Goal: Communication & Community: Answer question/provide support

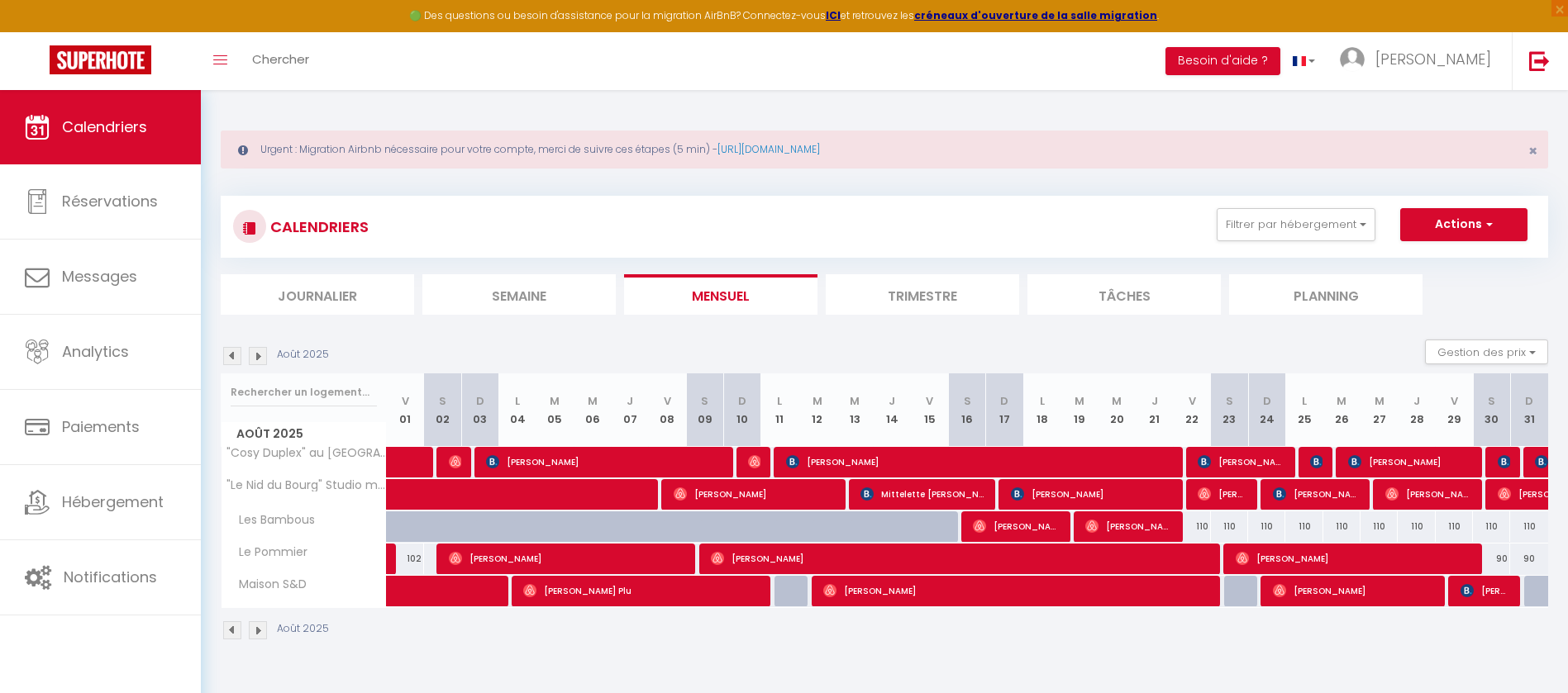
click at [263, 362] on img at bounding box center [257, 356] width 18 height 18
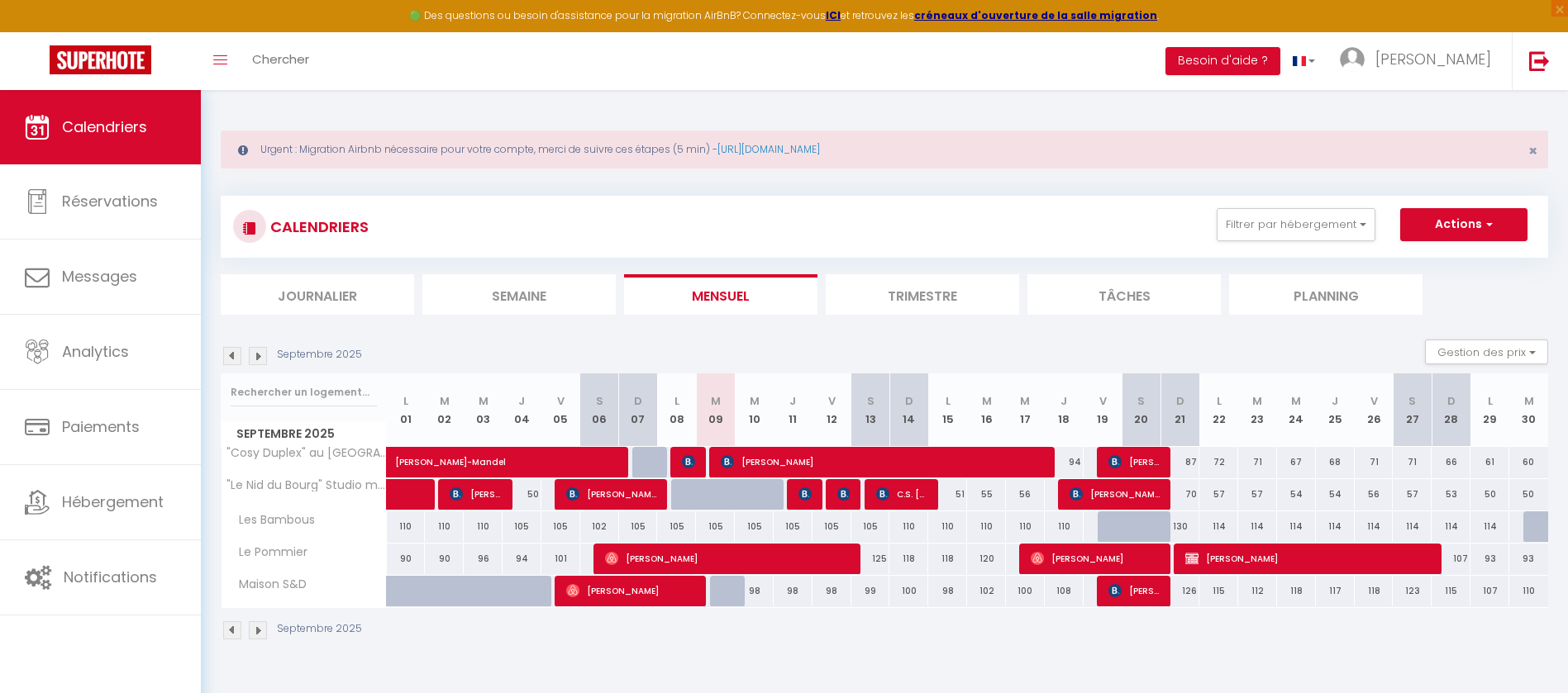
click at [731, 585] on div at bounding box center [729, 591] width 38 height 32
type input "98"
type input "[DATE]"
type input "Mer 10 Septembre 2025"
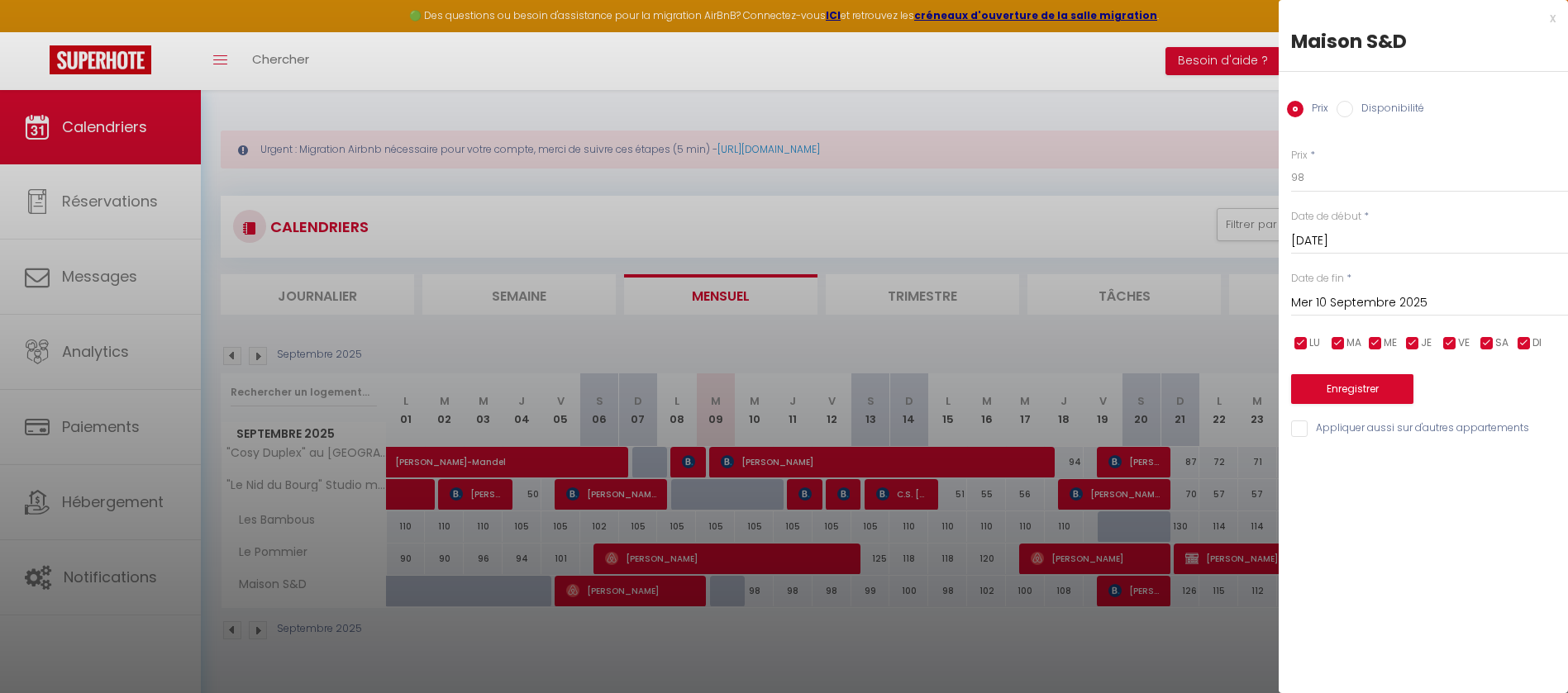
click at [1334, 109] on div "Prix Disponibilité" at bounding box center [1423, 99] width 289 height 56
click at [1340, 109] on input "Disponibilité" at bounding box center [1344, 109] width 16 height 16
radio input "true"
radio input "false"
click at [1352, 394] on button "Enregistrer" at bounding box center [1352, 391] width 122 height 30
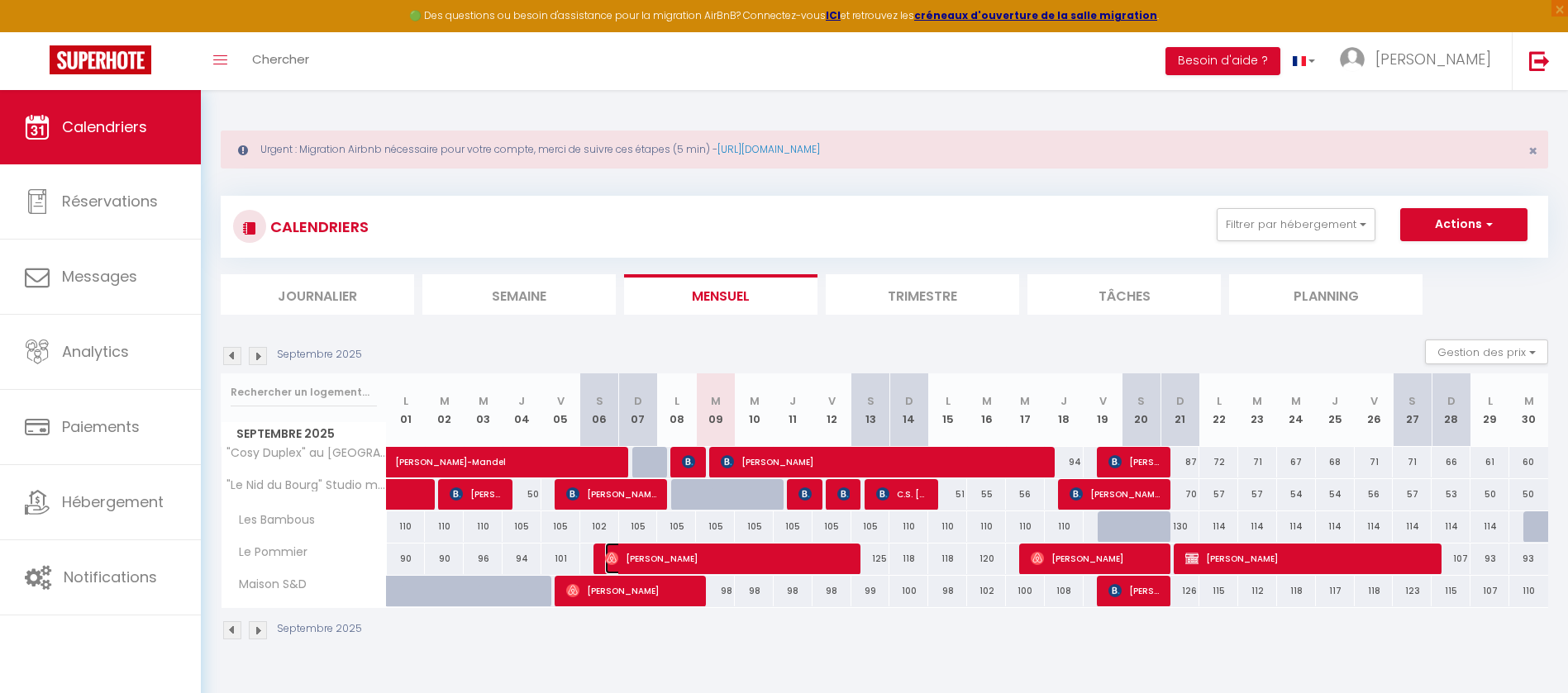
click at [815, 562] on span "[PERSON_NAME]" at bounding box center [728, 559] width 246 height 32
select select "OK"
select select "0"
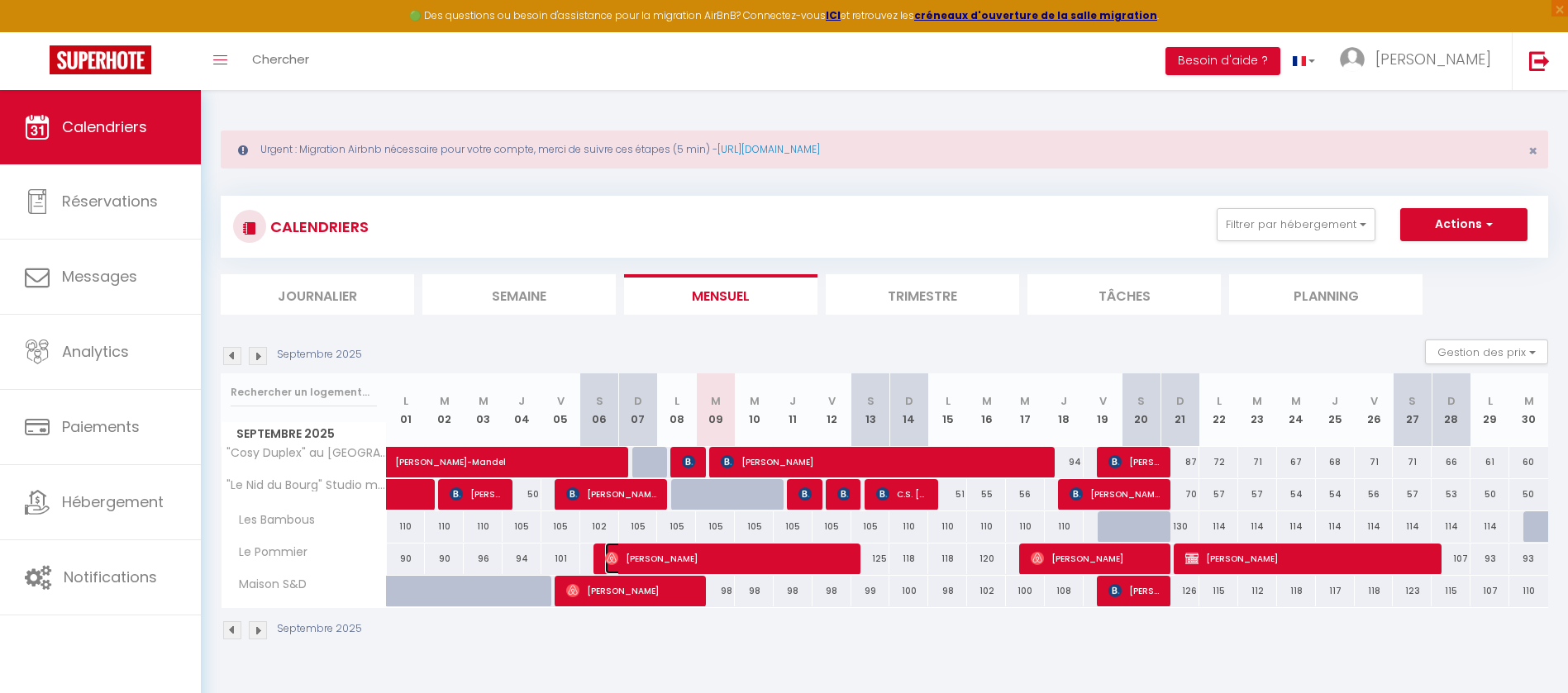
select select "1"
select select
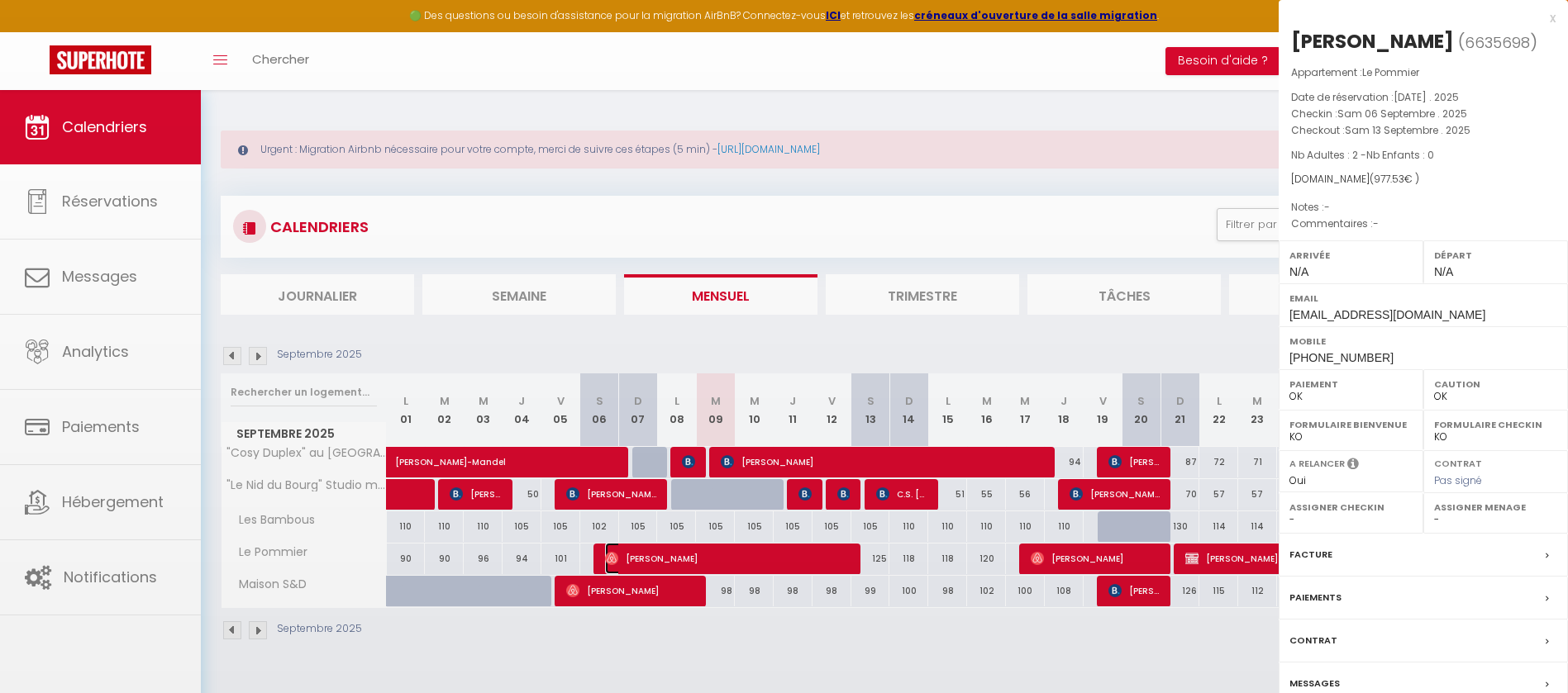
select select "39798"
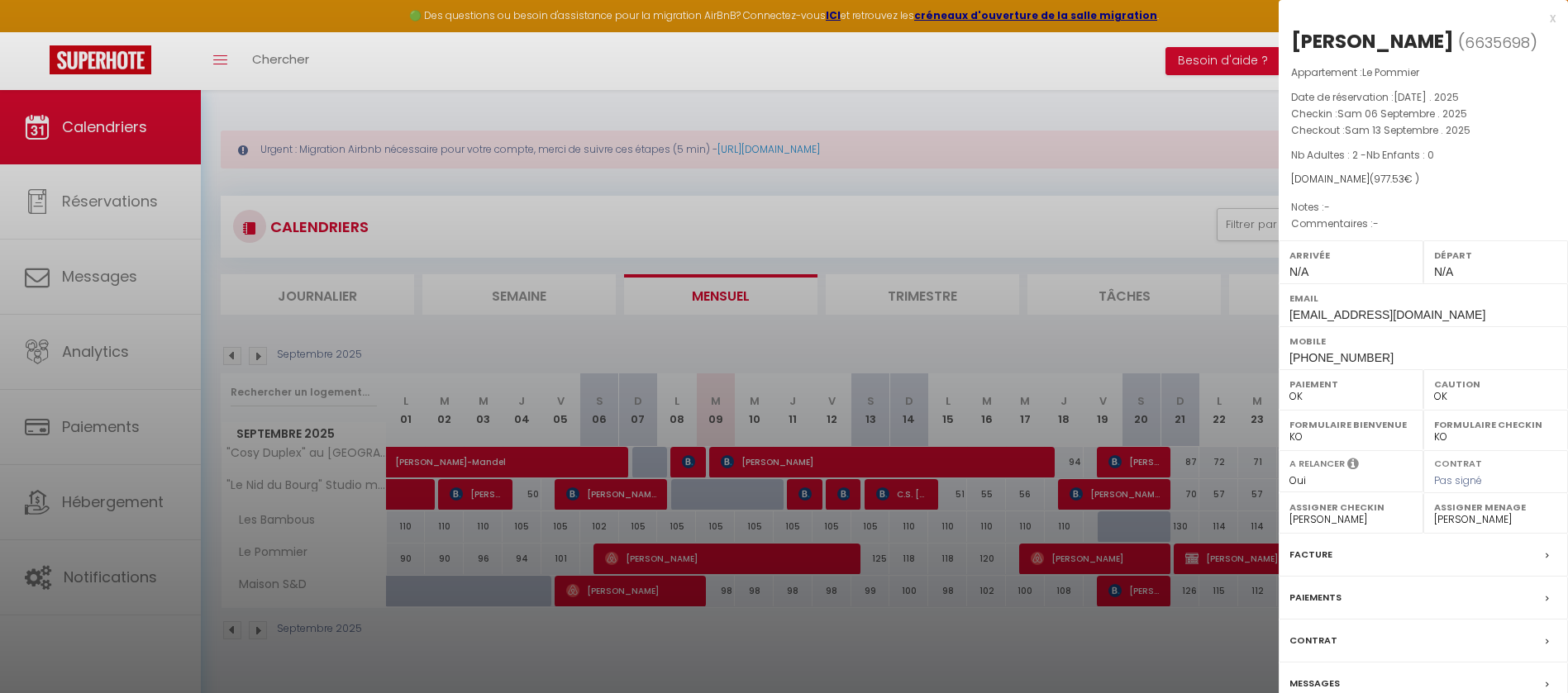
click at [1320, 684] on label "Messages" at bounding box center [1314, 684] width 50 height 17
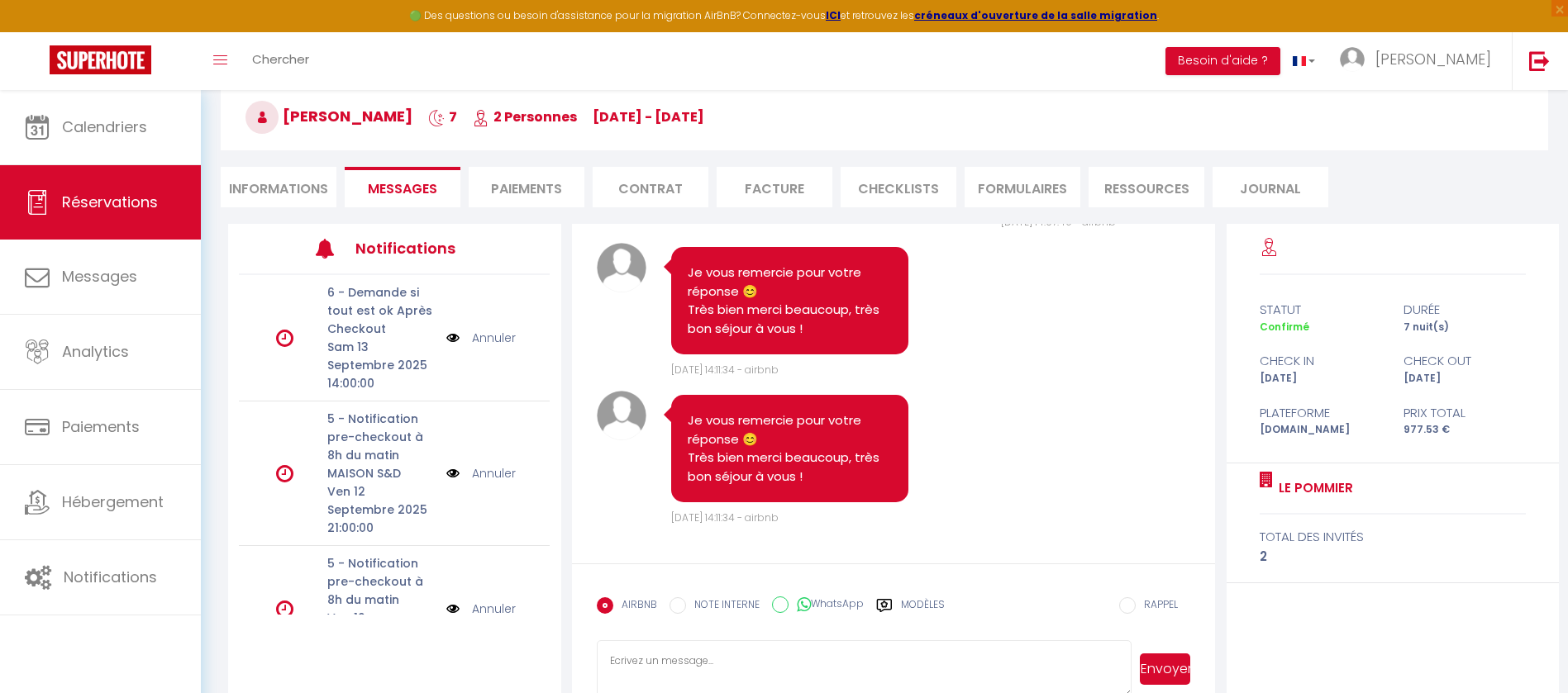
scroll to position [189, 0]
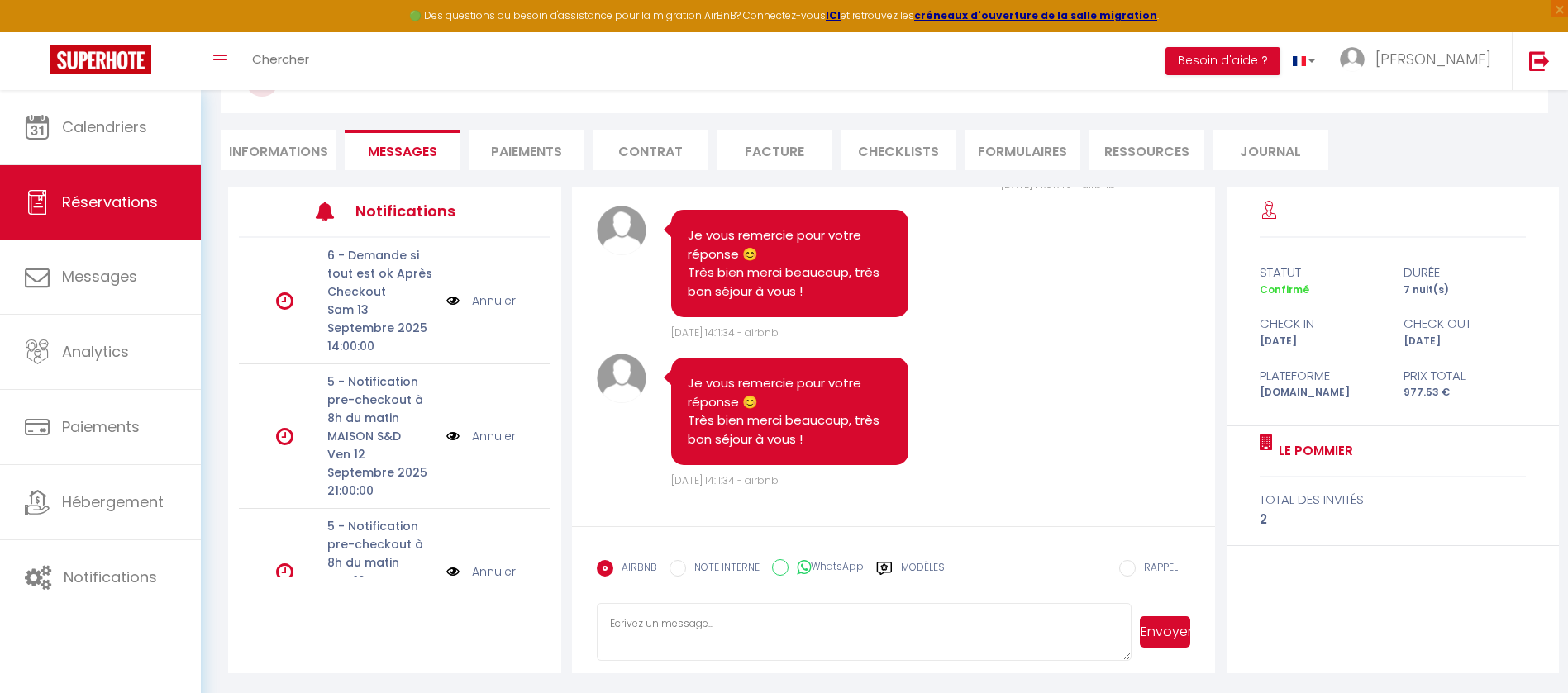
click at [713, 631] on textarea at bounding box center [863, 632] width 535 height 58
type textarea "Bonjour [PERSON_NAME], Tout va bien pour vous ? Le soleil est de la partie jusq…"
click at [1174, 632] on button "Envoyer" at bounding box center [1164, 632] width 50 height 32
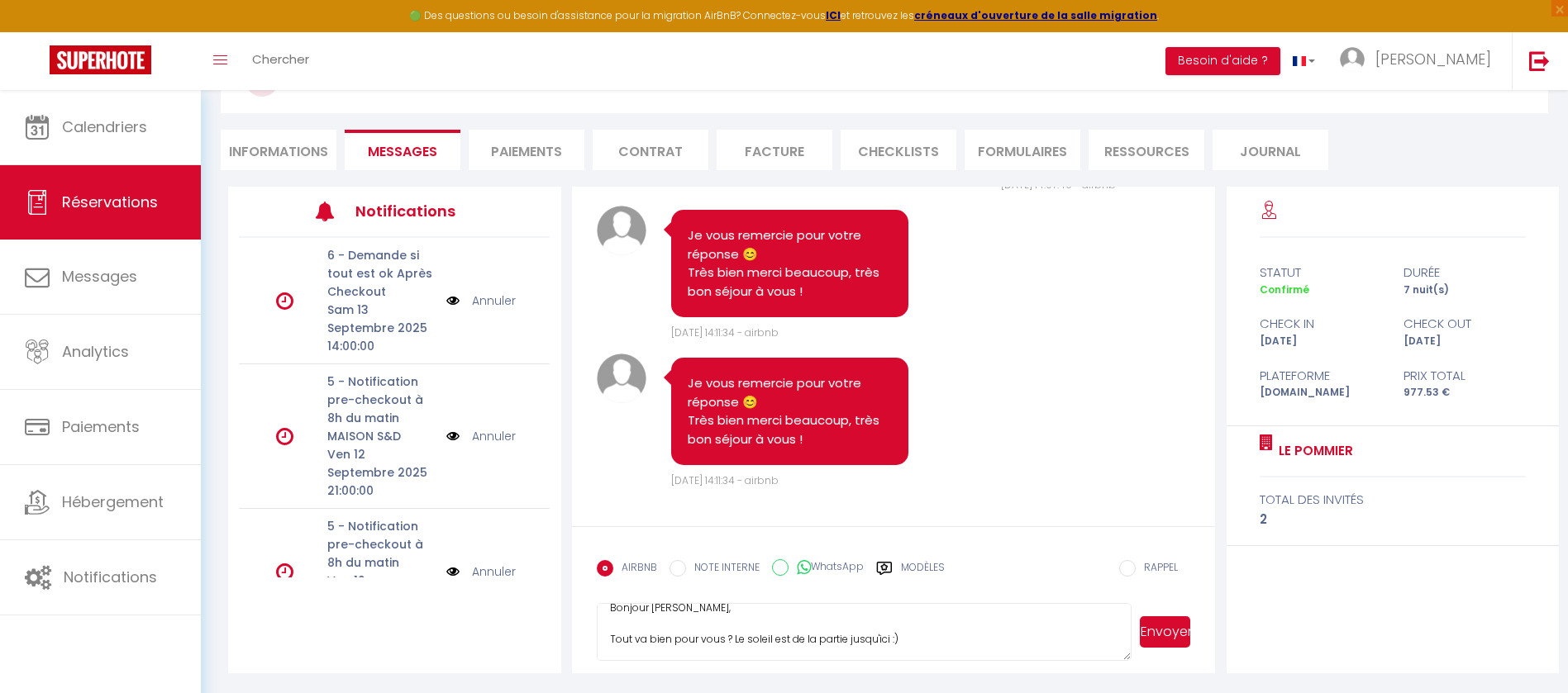
click at [1190, 626] on button "Envoyer" at bounding box center [1164, 632] width 50 height 32
drag, startPoint x: 904, startPoint y: 644, endPoint x: 601, endPoint y: 611, distance: 304.8
click at [601, 611] on textarea "Bonjour [PERSON_NAME], Tout va bien pour vous ? Le soleil est de la partie jusq…" at bounding box center [863, 632] width 535 height 58
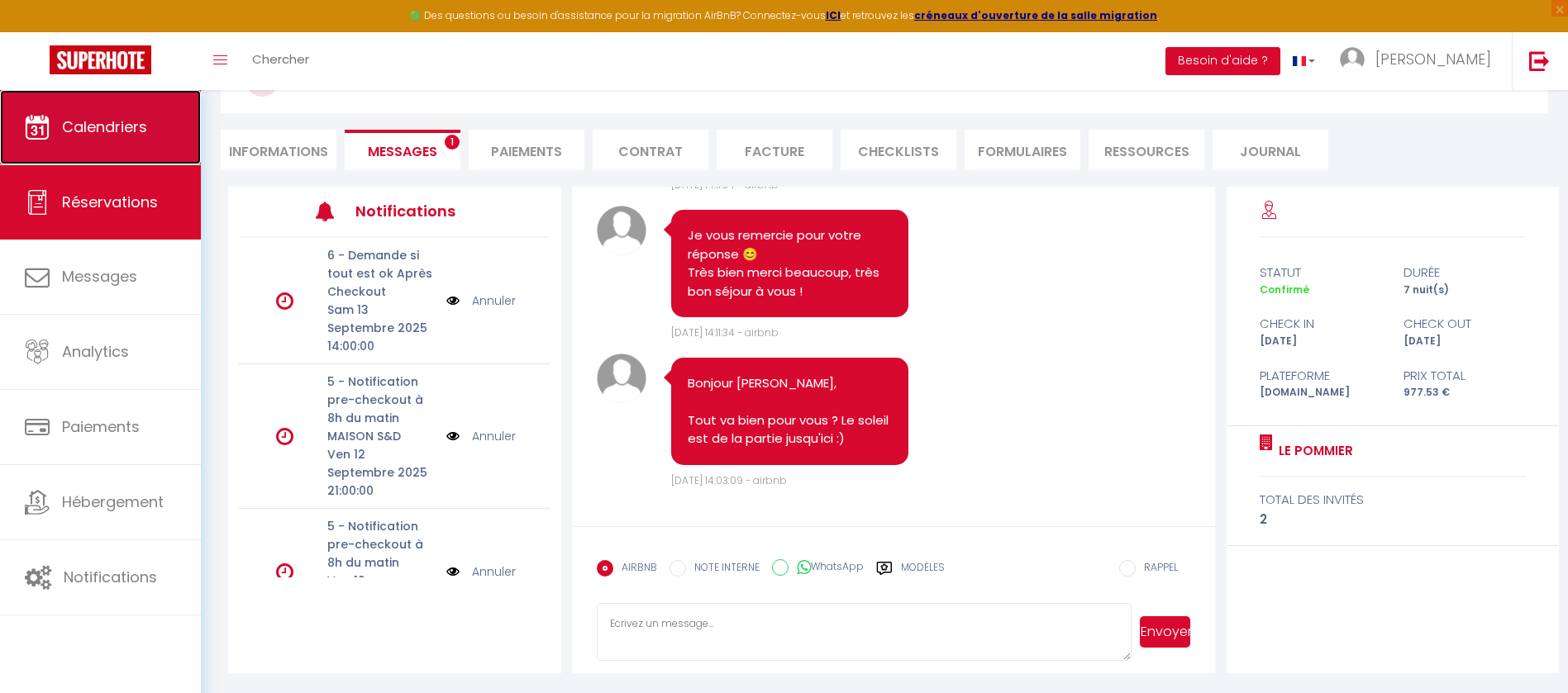
click at [115, 133] on span "Calendriers" at bounding box center [104, 127] width 86 height 21
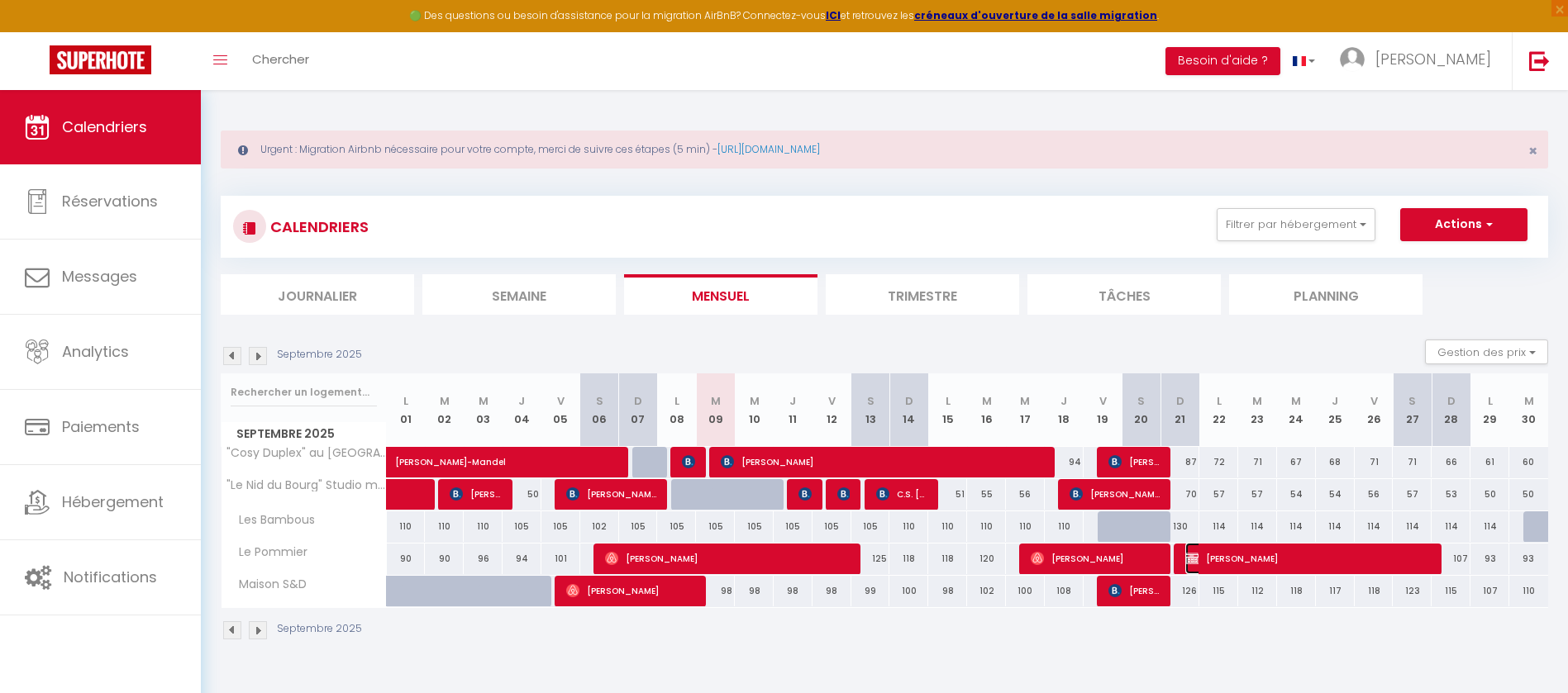
click at [1222, 557] on span "[PERSON_NAME]" at bounding box center [1308, 559] width 246 height 32
select select "OK"
select select "KO"
select select "0"
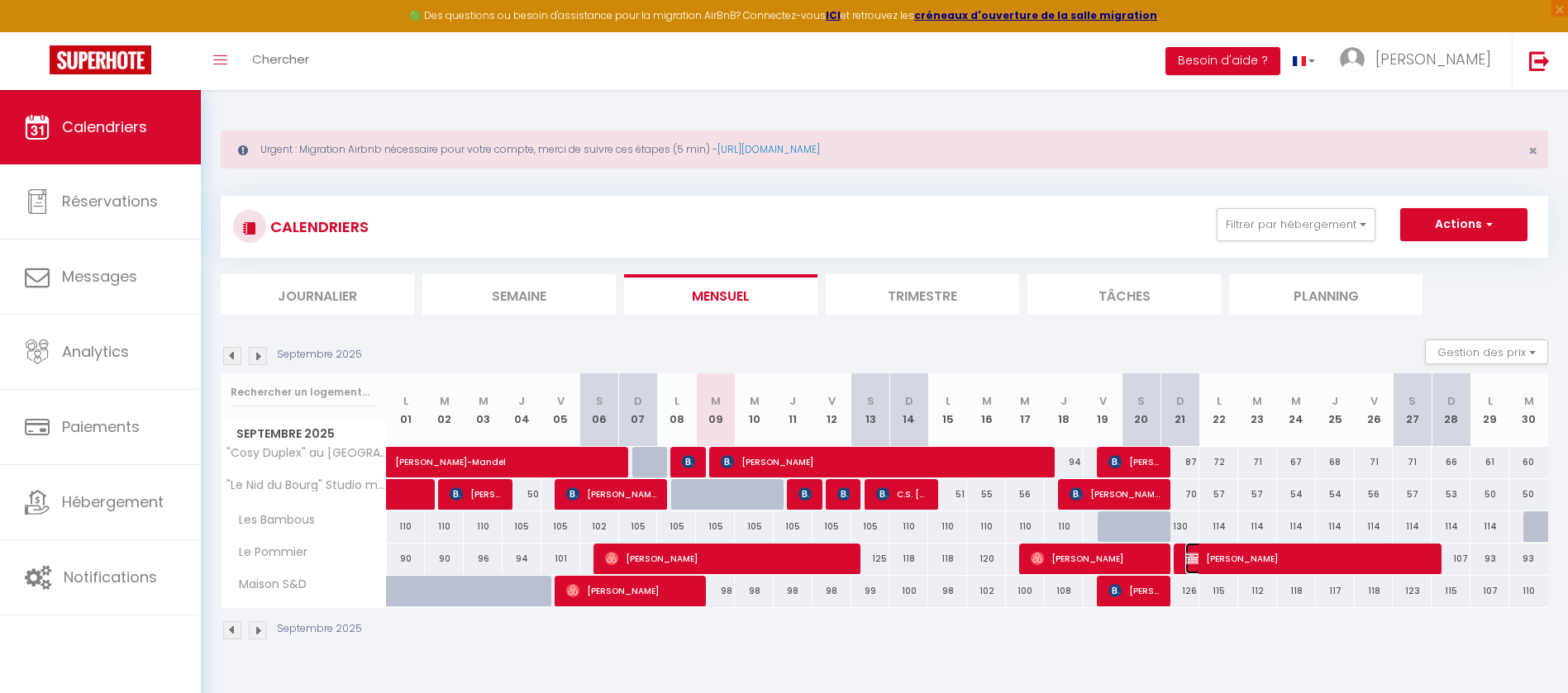
select select "1"
select select
select select "39798"
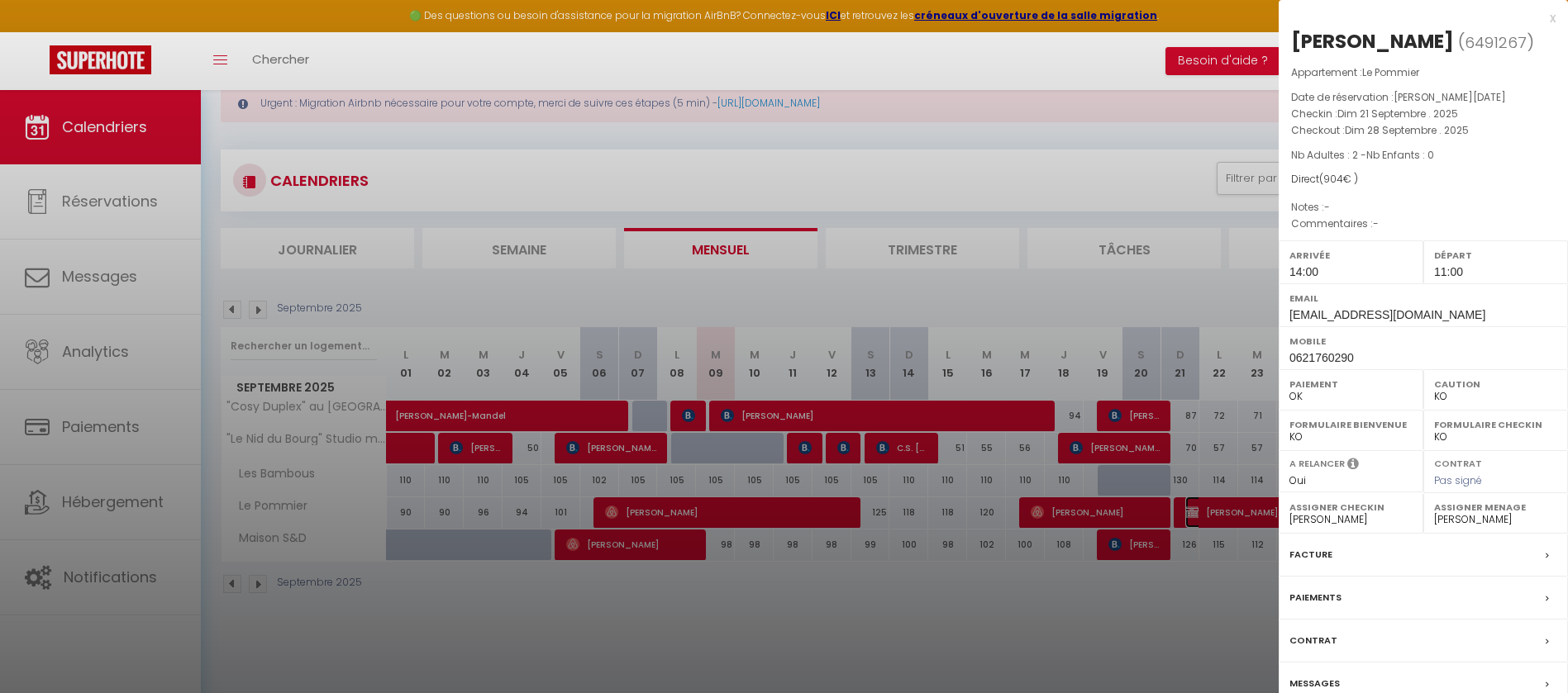
scroll to position [90, 0]
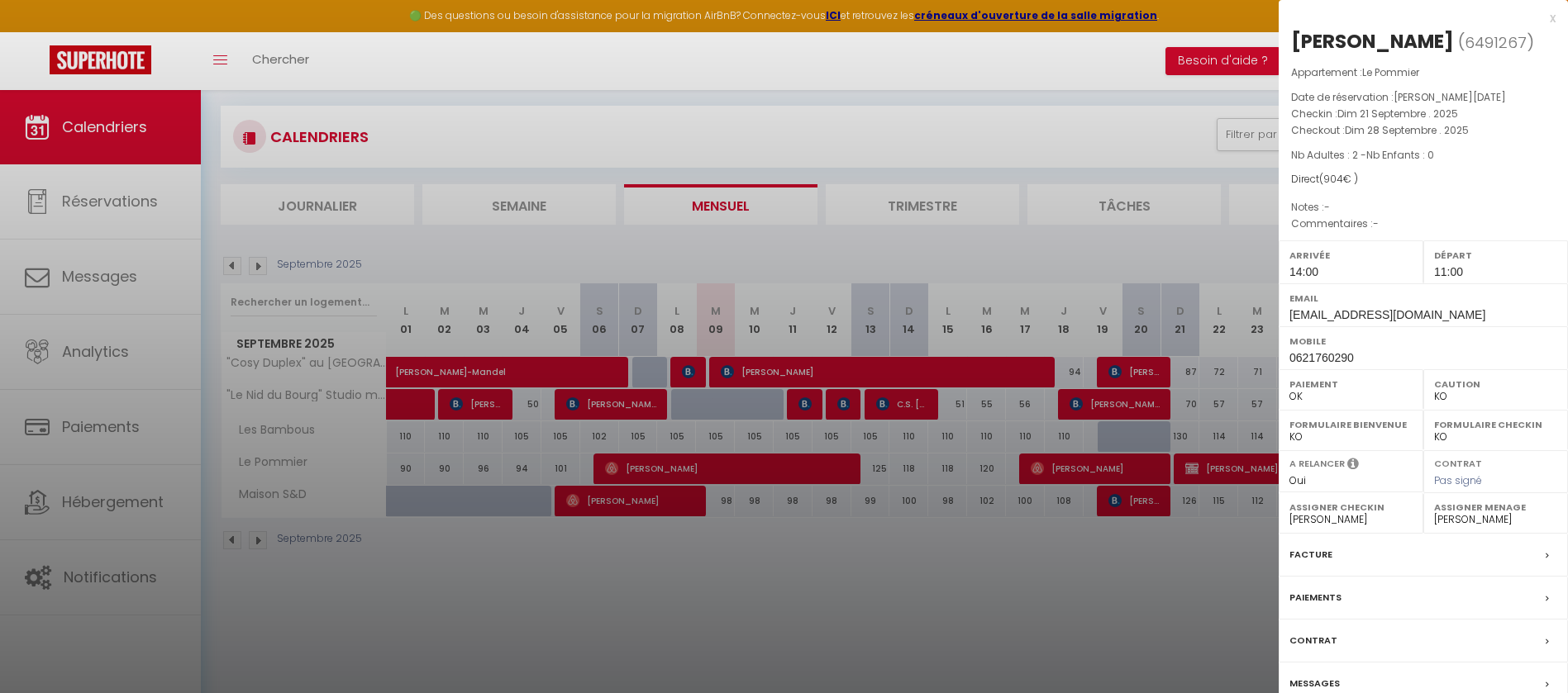
click at [1322, 684] on label "Messages" at bounding box center [1314, 684] width 50 height 17
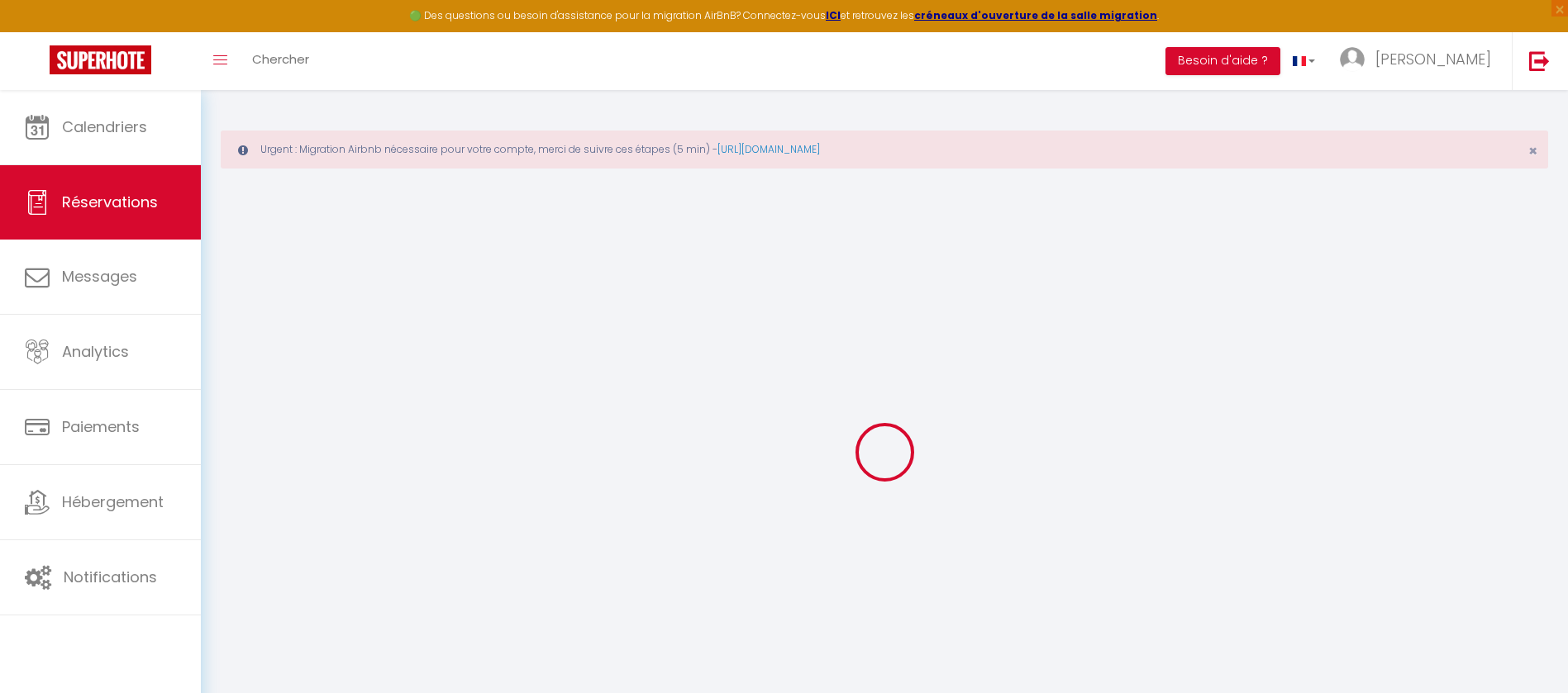
select select
checkbox input "false"
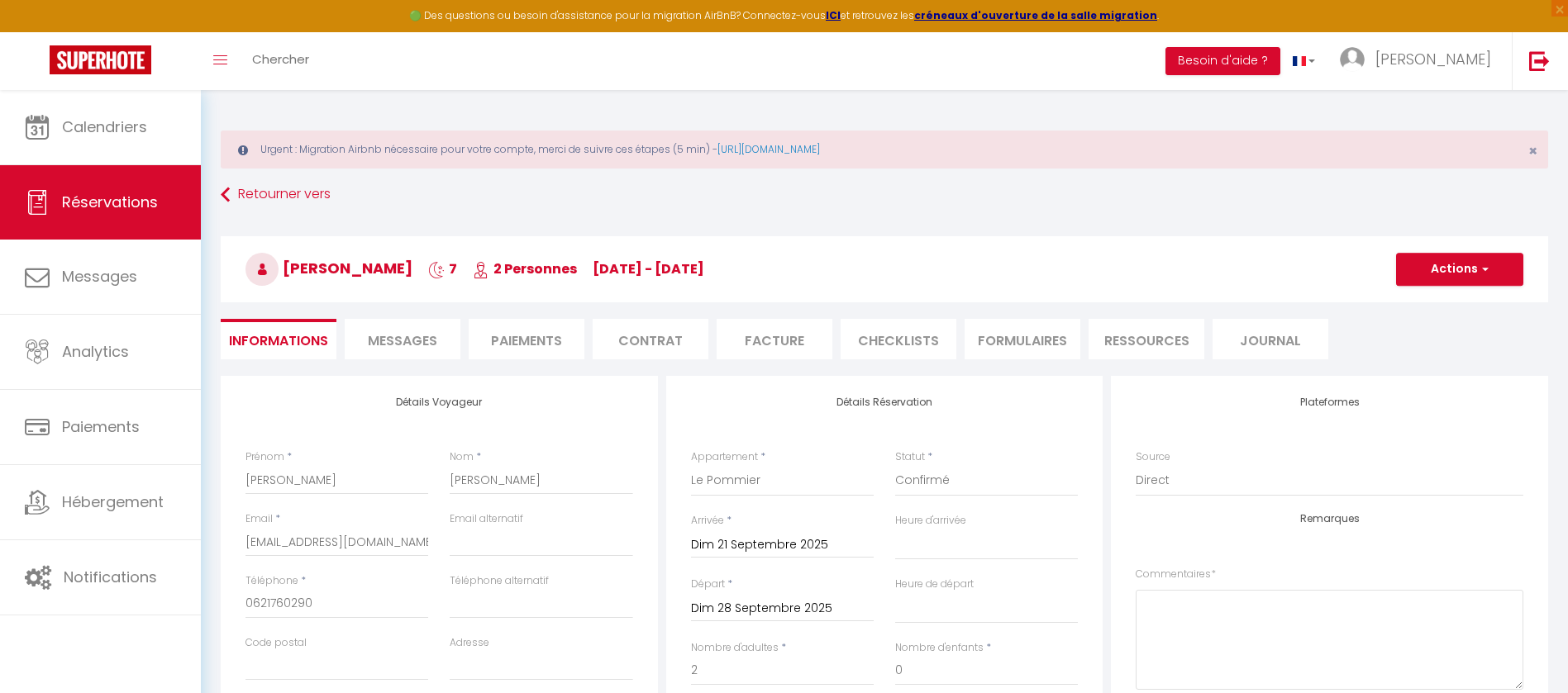
select select
checkbox input "false"
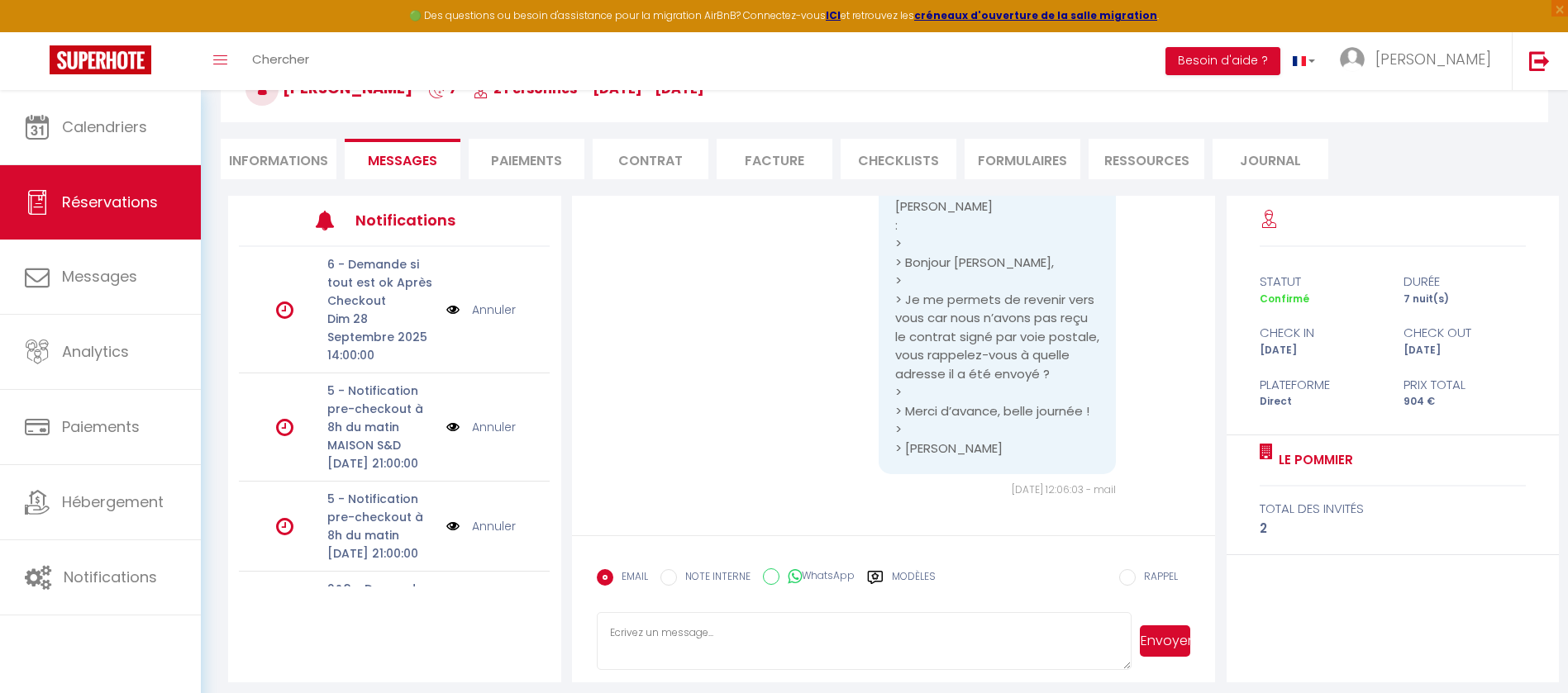
scroll to position [189, 0]
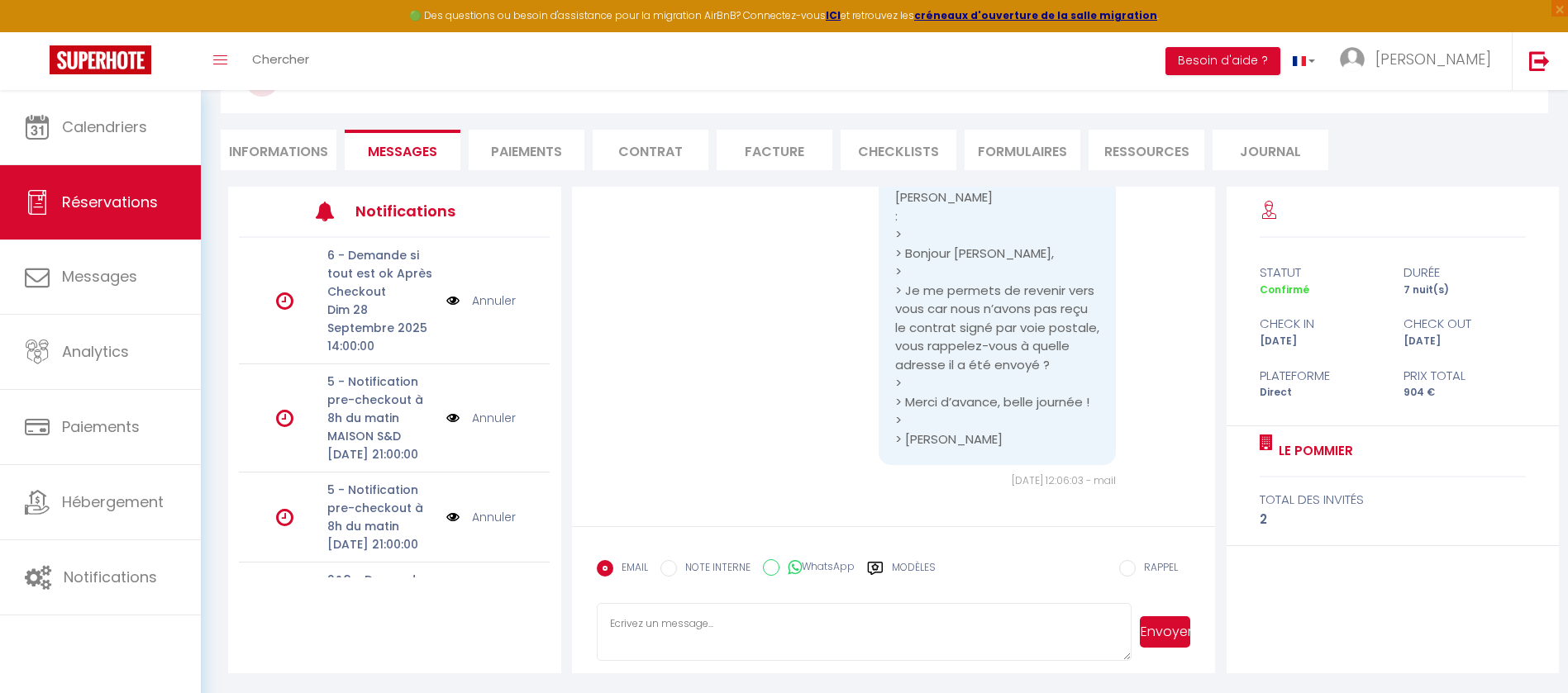
click at [791, 619] on textarea at bounding box center [863, 632] width 535 height 58
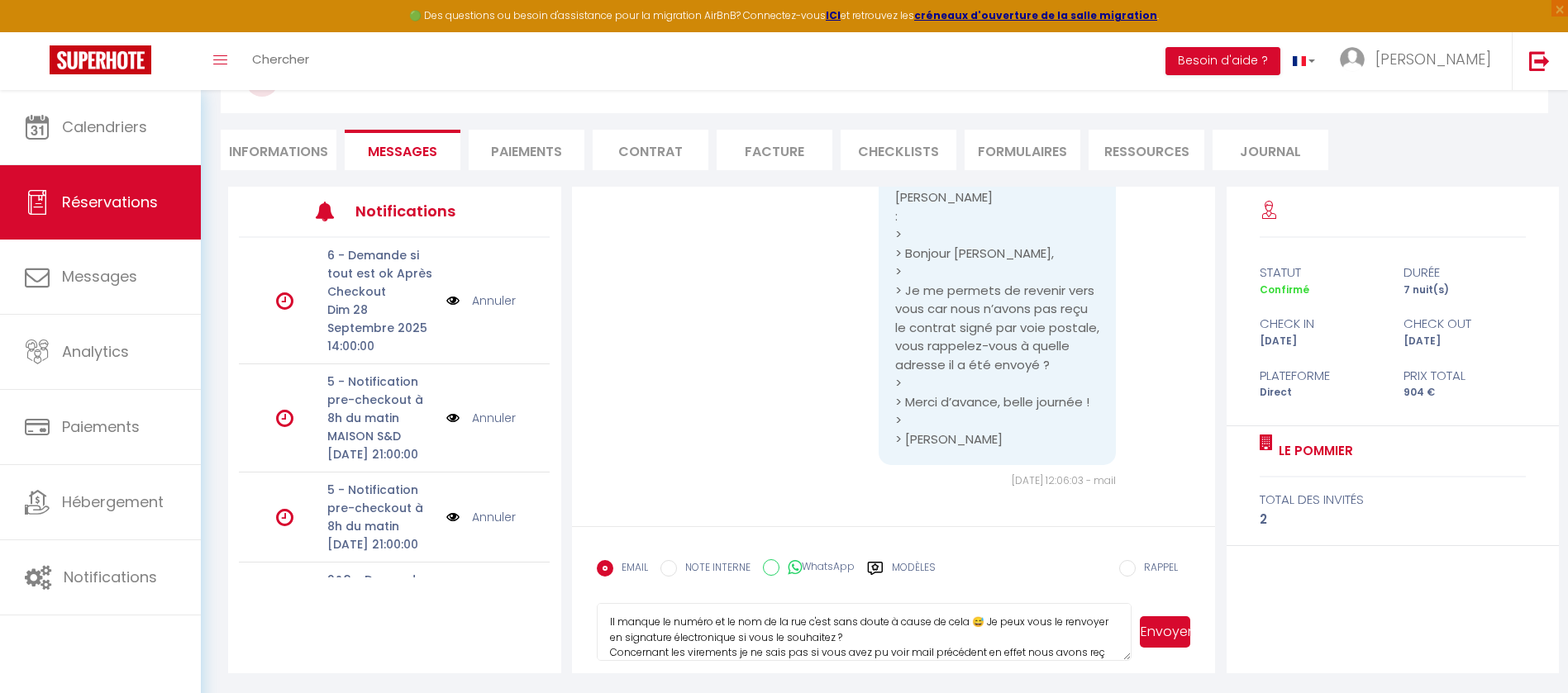
scroll to position [49, 0]
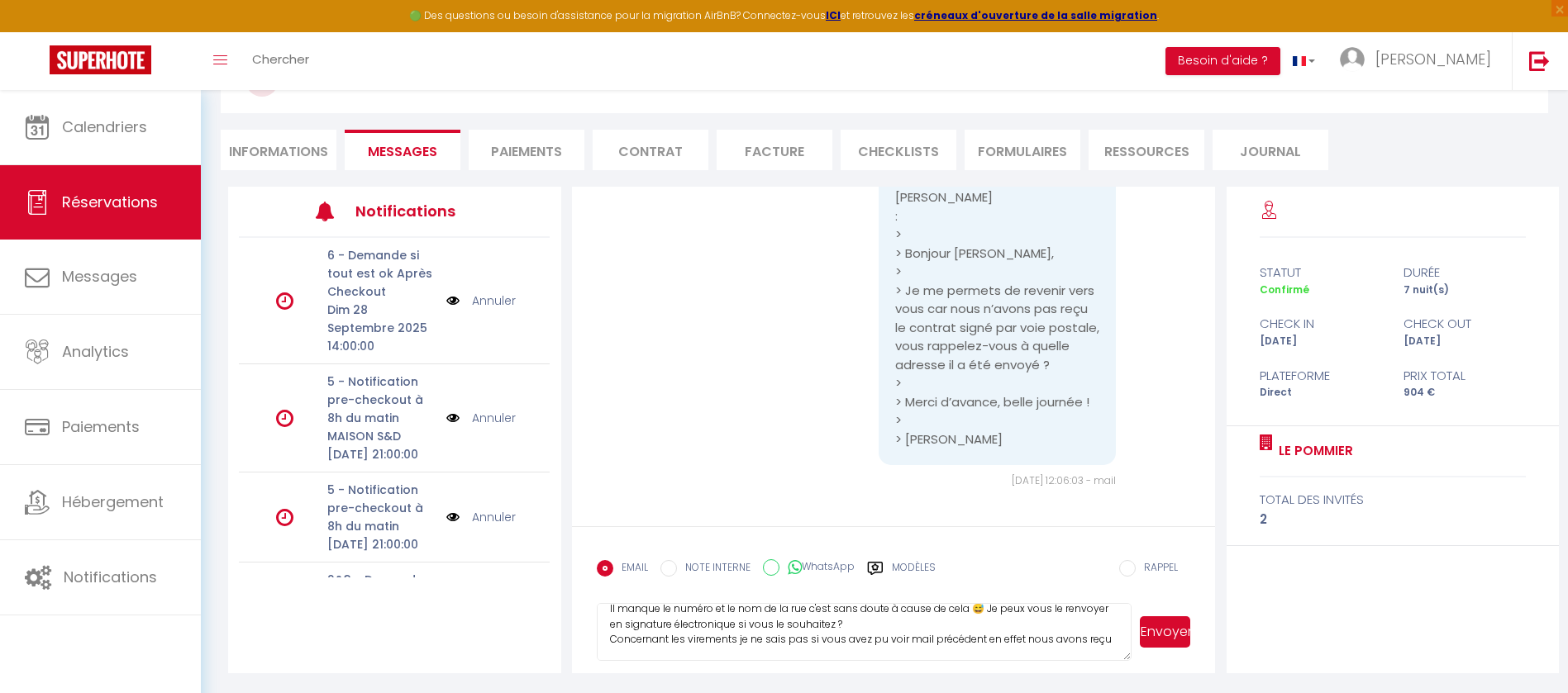
click at [1052, 642] on textarea "Bonjour [PERSON_NAME], Il manque le numéro et le nom de la rue c'est sans doute…" at bounding box center [863, 632] width 535 height 58
click at [1021, 648] on textarea "Bonjour [PERSON_NAME], Il manque le numéro et le nom de la rue c'est sans doute…" at bounding box center [863, 632] width 535 height 58
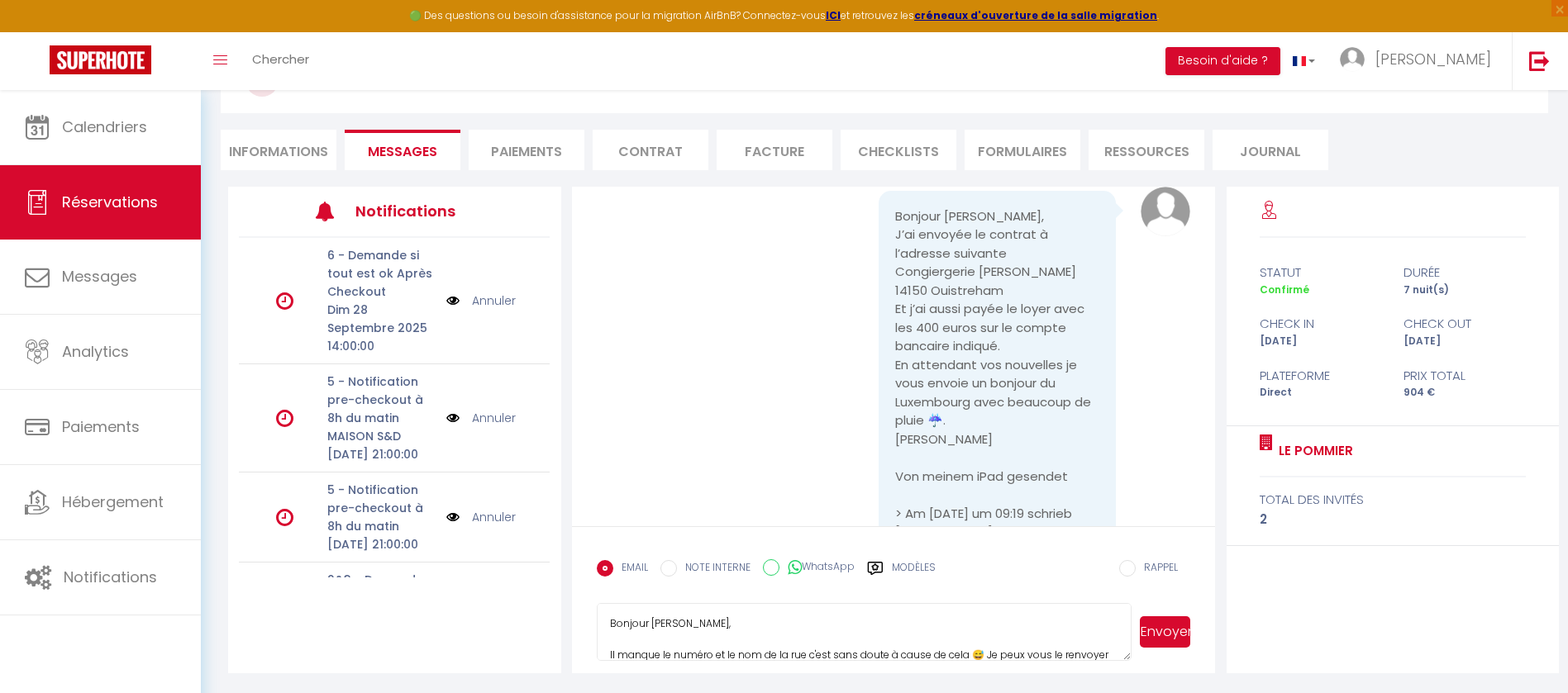
scroll to position [50, 0]
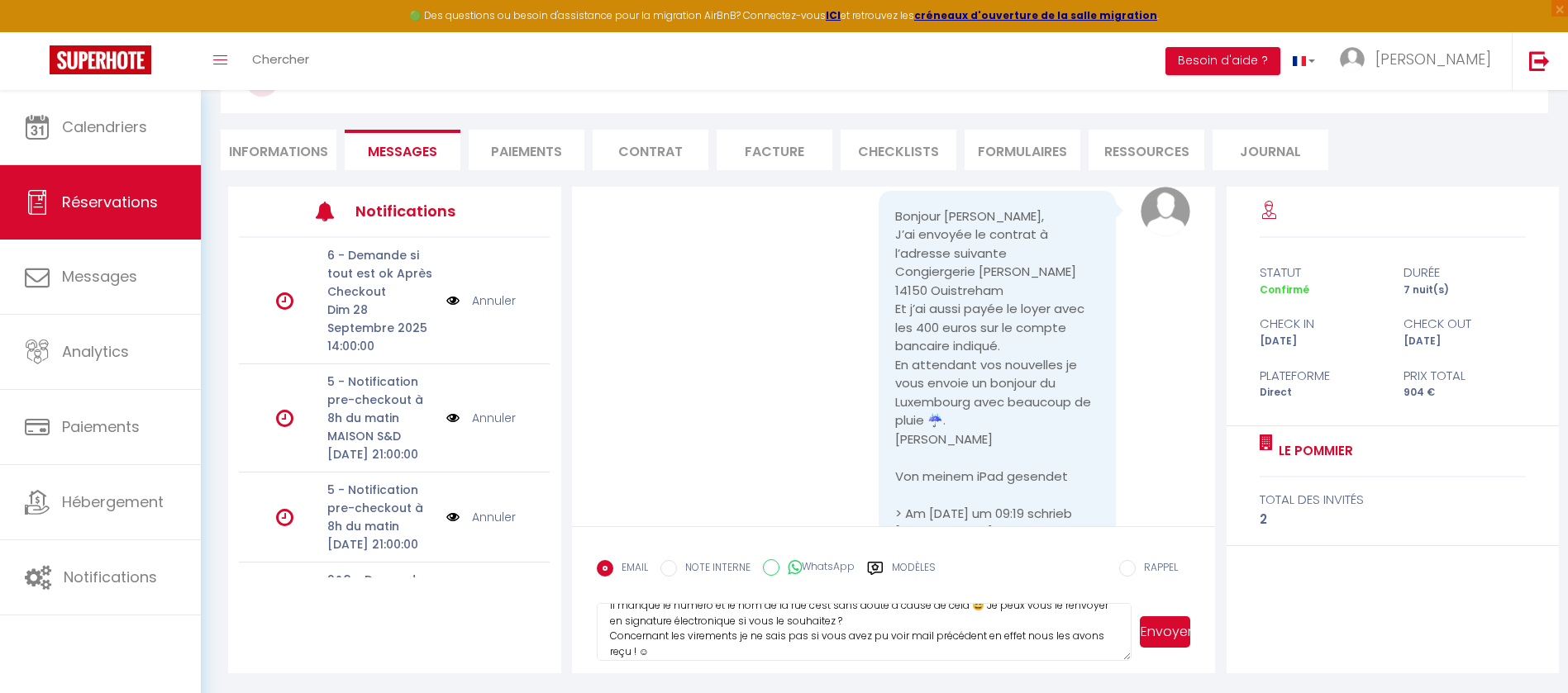
click at [905, 637] on textarea "Bonjour [PERSON_NAME], Il manque le numéro et le nom de la rue c'est sans doute…" at bounding box center [863, 632] width 535 height 58
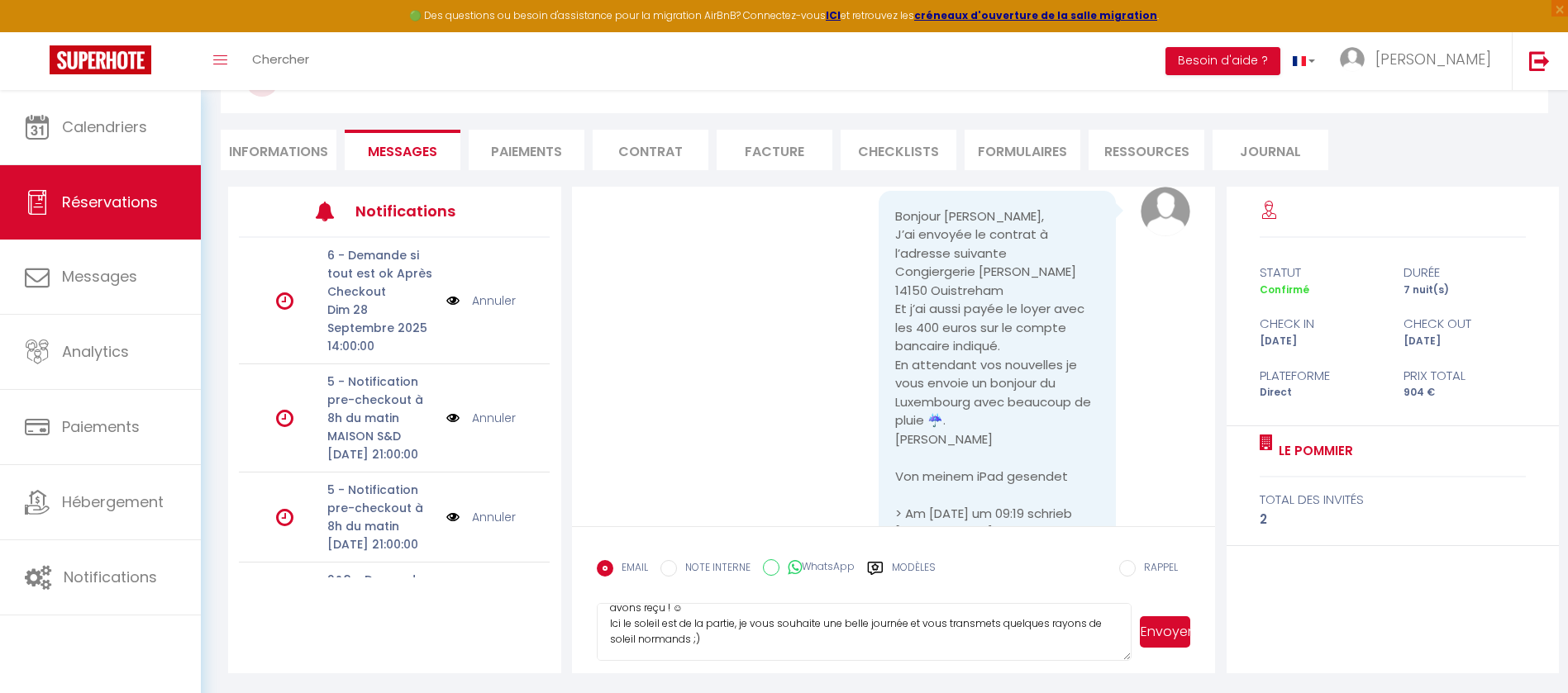
click at [689, 613] on textarea "Bonjour [PERSON_NAME], Il manque le numéro et le nom de la rue c'est sans doute…" at bounding box center [863, 632] width 535 height 58
type textarea "Bonjour [PERSON_NAME], Il manque le numéro et le nom de la rue c'est sans doute…"
click at [1162, 627] on button "Envoyer" at bounding box center [1164, 632] width 50 height 32
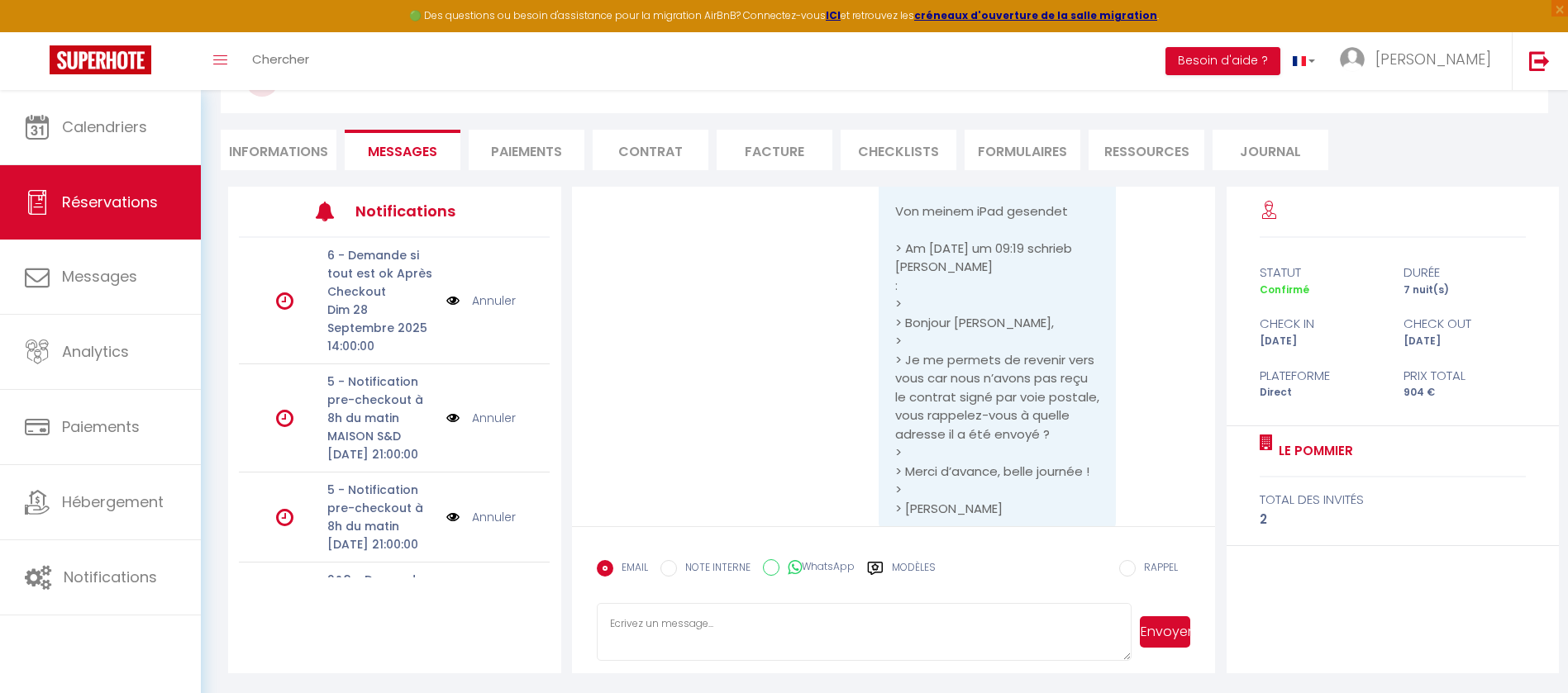
scroll to position [765, 0]
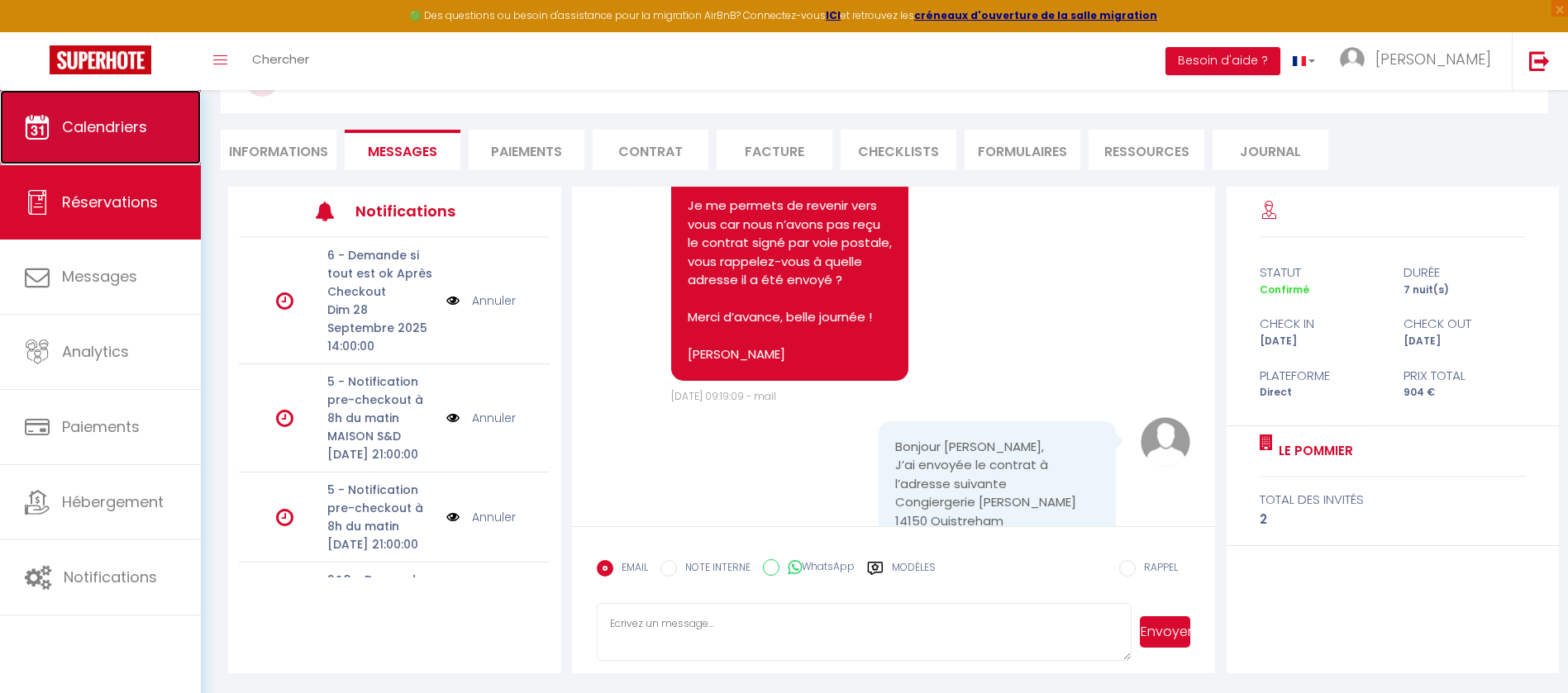
click at [108, 138] on link "Calendriers" at bounding box center [100, 127] width 201 height 74
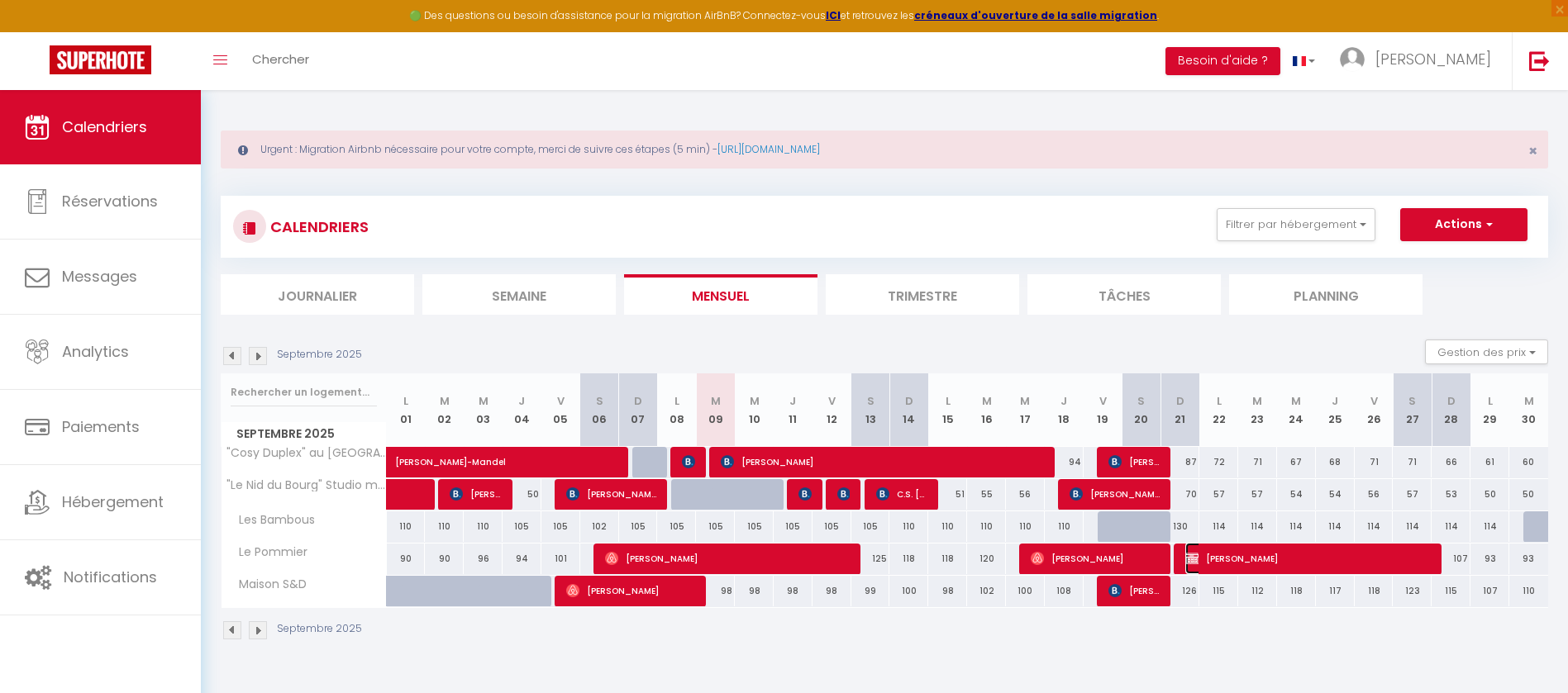
click at [1224, 557] on span "[PERSON_NAME]" at bounding box center [1308, 559] width 246 height 32
select select "OK"
select select "KO"
select select "0"
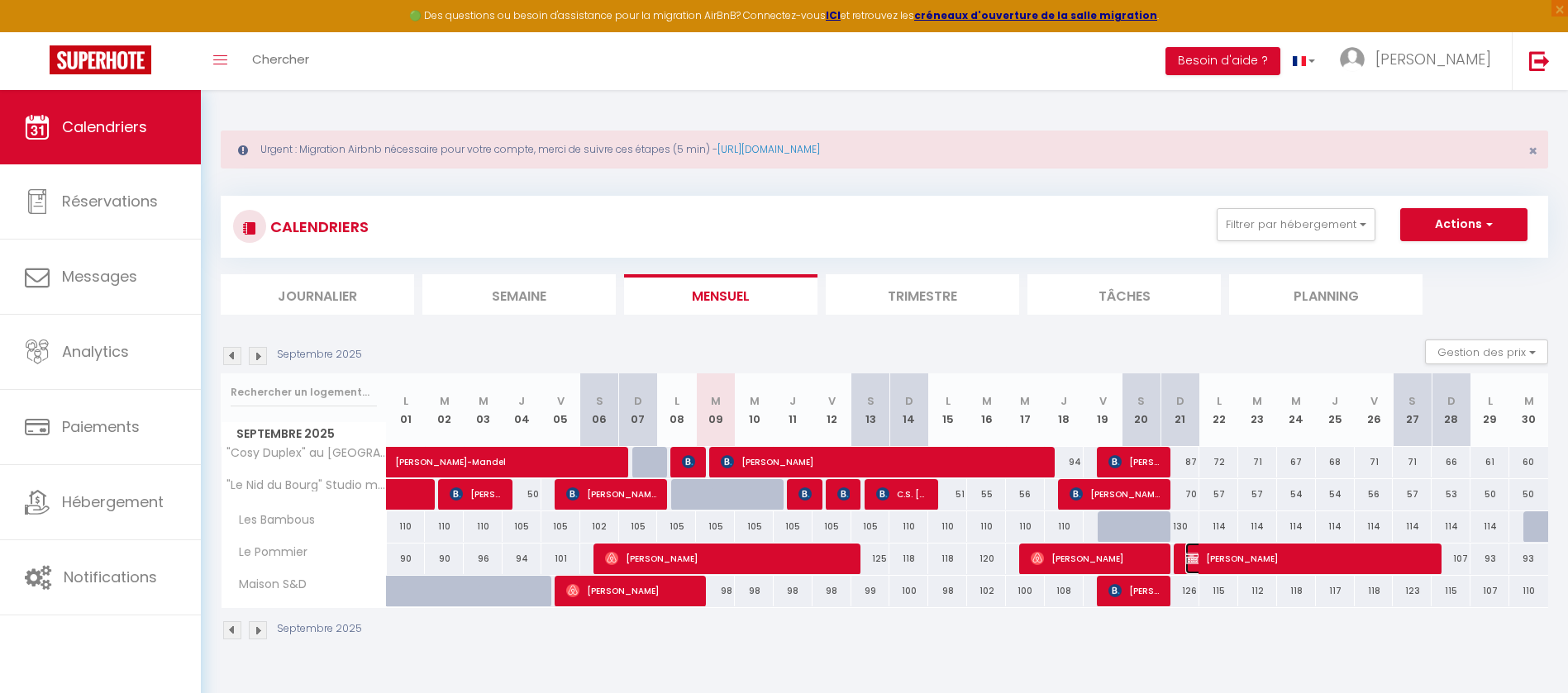
select select "1"
select select
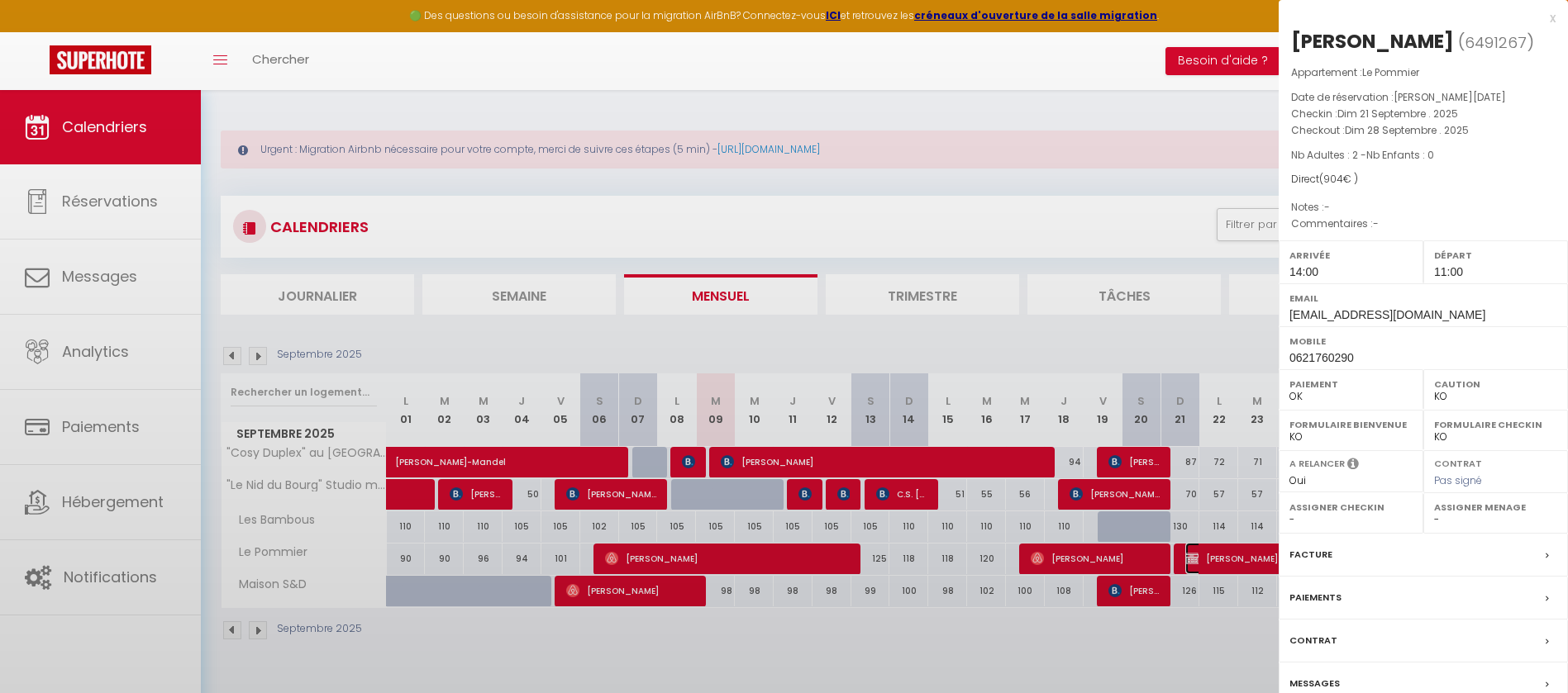
select select "39798"
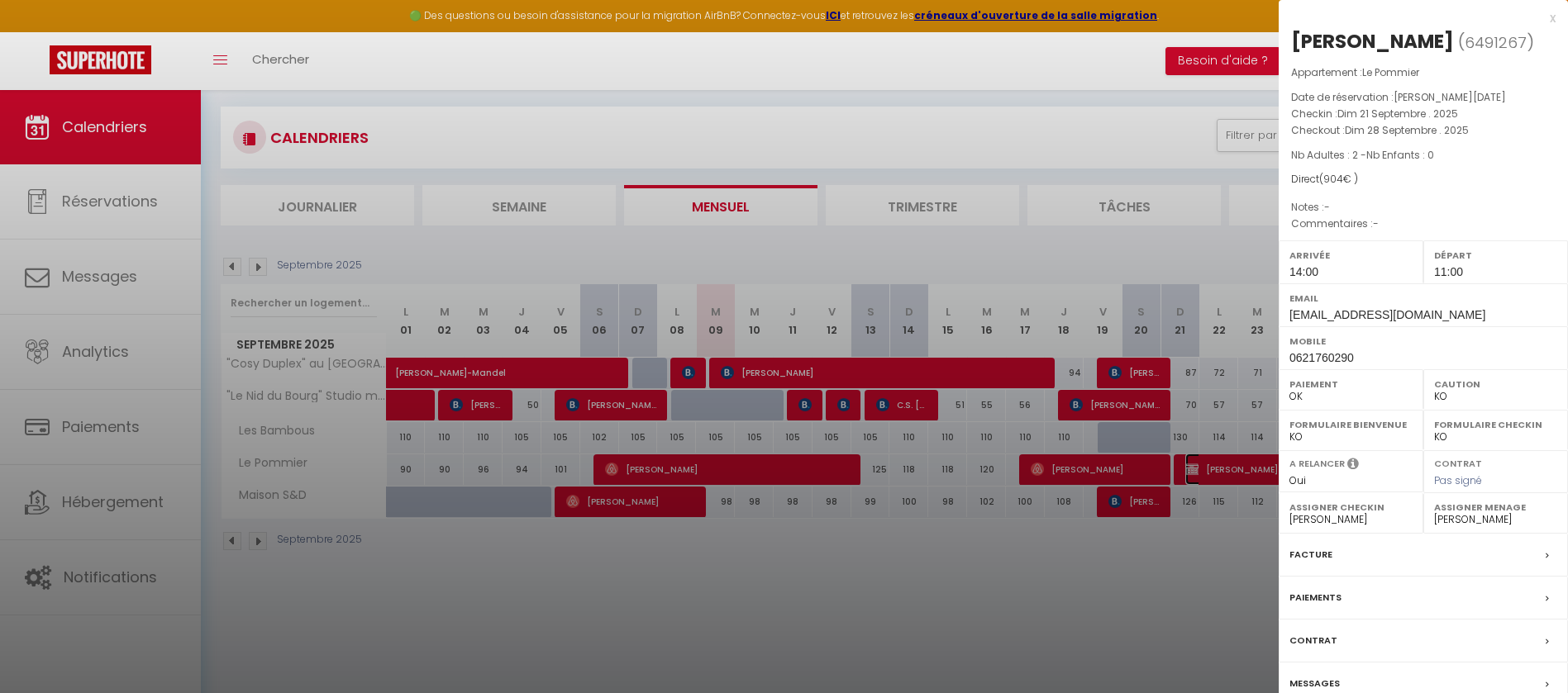
scroll to position [90, 0]
click at [1553, 14] on div "x" at bounding box center [1417, 18] width 277 height 20
